Goal: Information Seeking & Learning: Learn about a topic

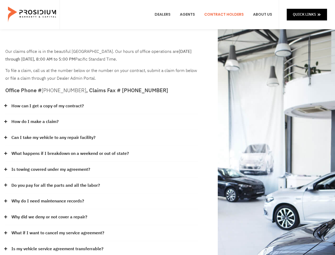
click at [168, 127] on div "How do I make a claim?" at bounding box center [101, 122] width 193 height 16
click at [102, 106] on div "How can I get a copy of my contract?" at bounding box center [101, 106] width 193 height 16
click at [47, 106] on link "How can I get a copy of my contract?" at bounding box center [47, 106] width 72 height 8
click at [102, 122] on div "How do I make a claim?" at bounding box center [101, 122] width 193 height 16
click at [35, 122] on link "How do I make a claim?" at bounding box center [34, 122] width 47 height 8
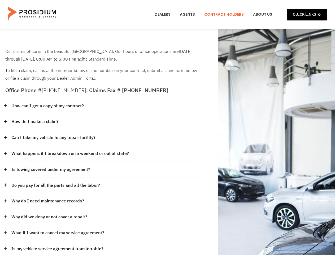
click at [102, 138] on div "Can I take my vehicle to any repair facility?" at bounding box center [101, 138] width 193 height 16
click at [54, 138] on link "Can I take my vehicle to any repair facility?" at bounding box center [53, 138] width 84 height 8
click at [102, 154] on link "What happens if I breakdown on a weekend or out of state?" at bounding box center [70, 154] width 118 height 8
click at [70, 153] on link "What happens if I breakdown on a weekend or out of state?" at bounding box center [70, 154] width 118 height 8
click at [102, 170] on div "Is towing covered under my agreement?" at bounding box center [101, 170] width 193 height 16
